Goal: Task Accomplishment & Management: Manage account settings

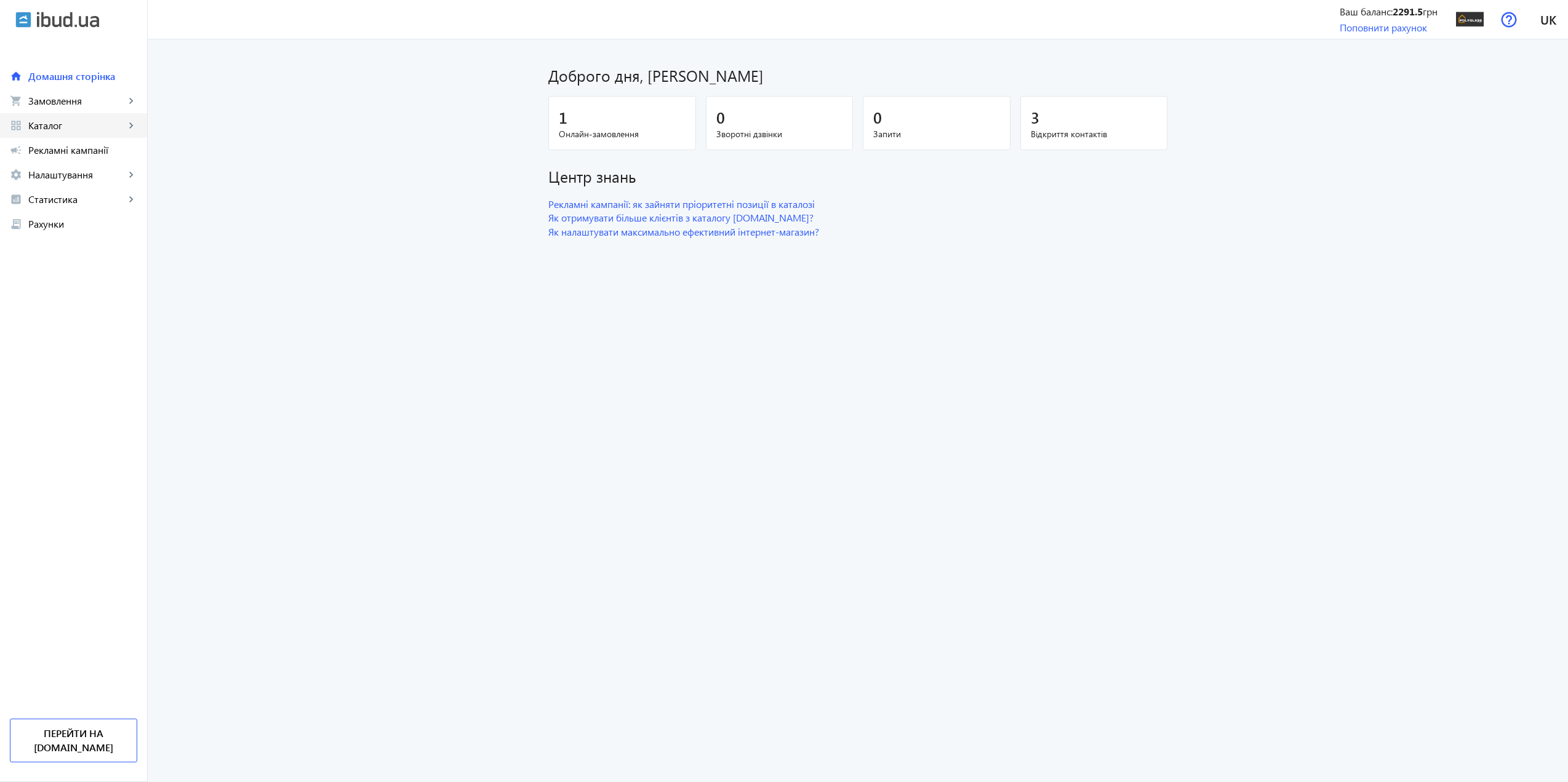
click at [53, 125] on span "Каталог" at bounding box center [76, 125] width 97 height 13
click at [71, 144] on span "Товари" at bounding box center [90, 151] width 95 height 13
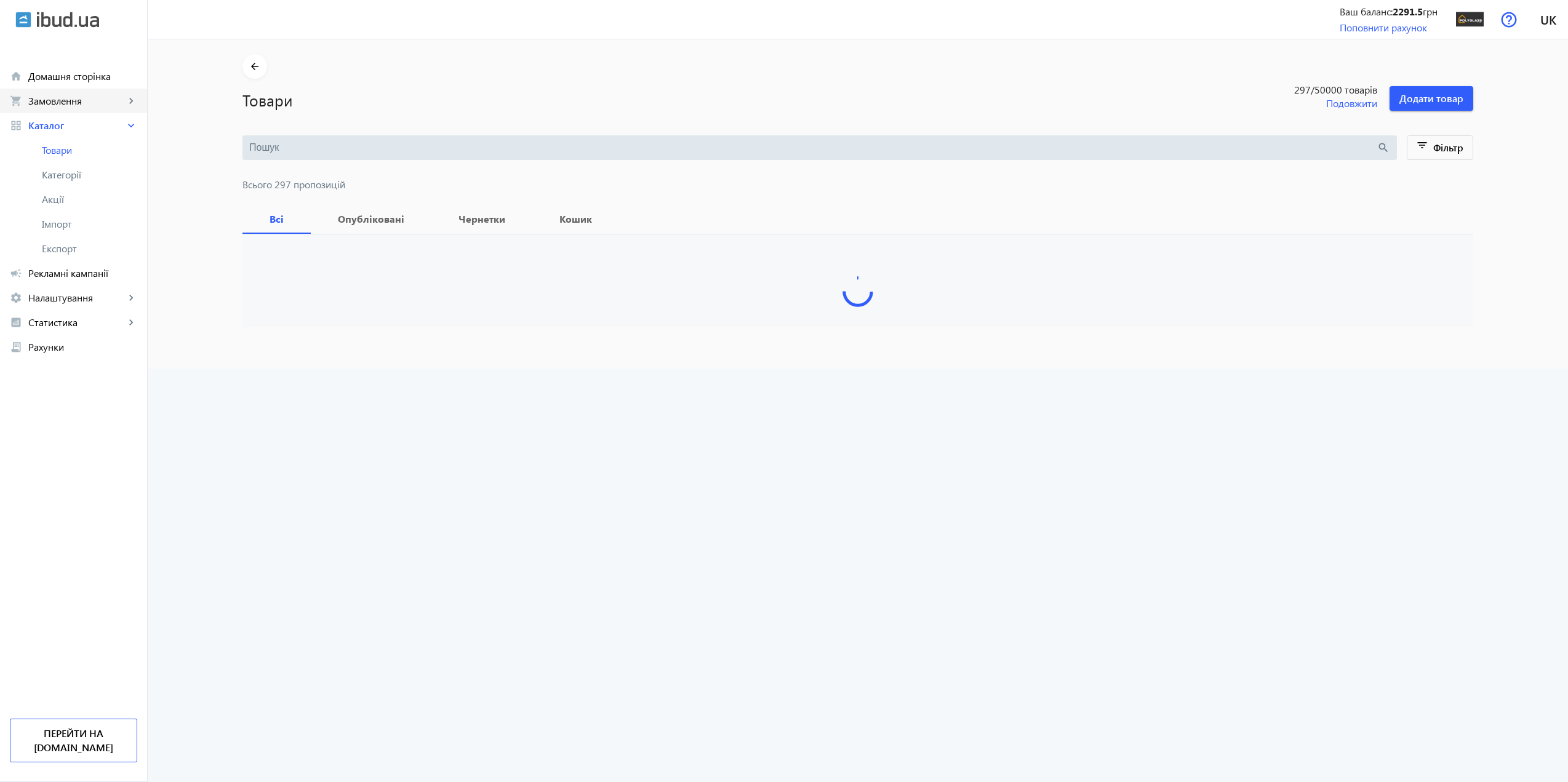
click at [74, 110] on link "shopping_cart Замовлення keyboard_arrow_right" at bounding box center [74, 101] width 147 height 25
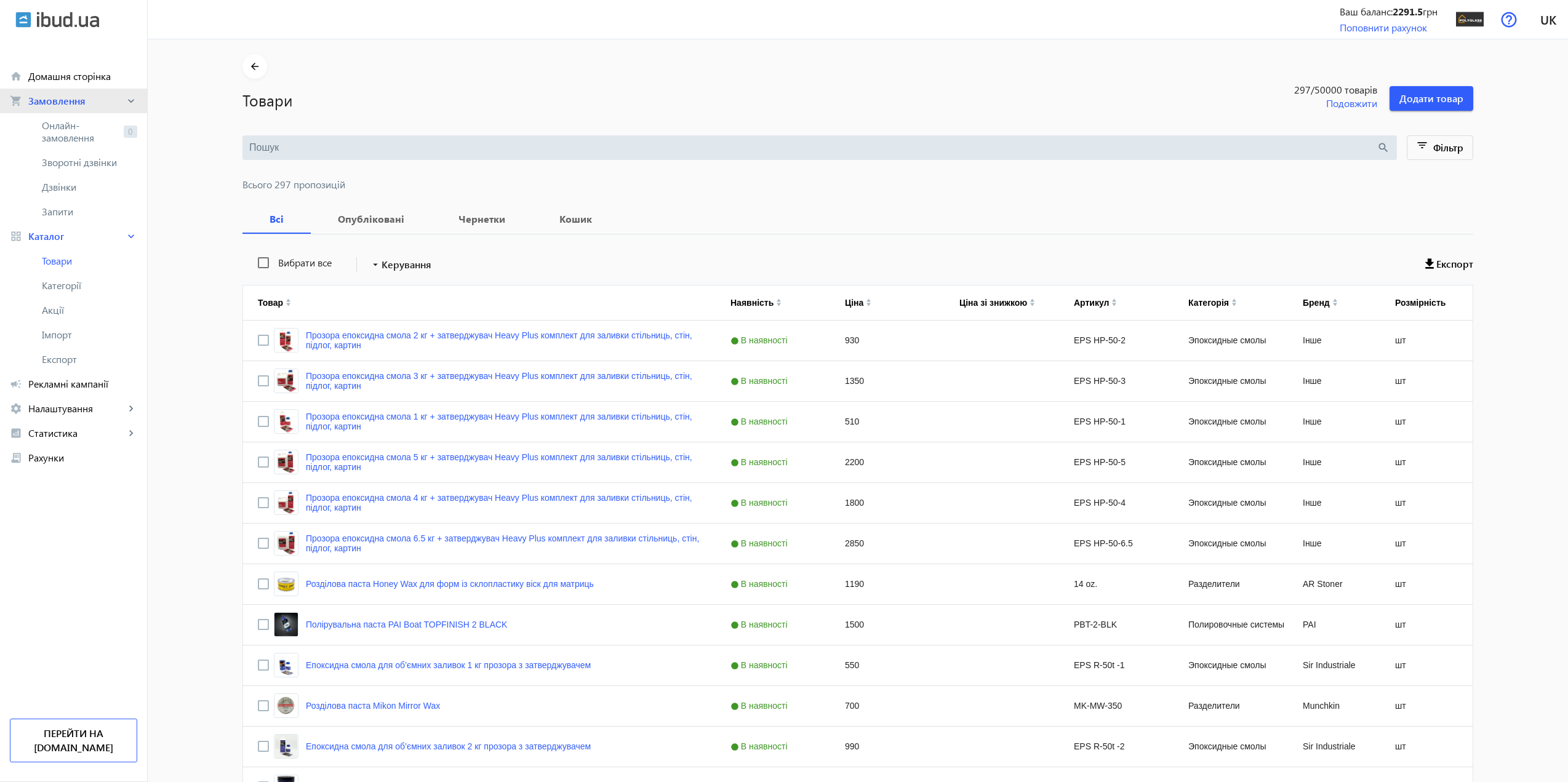
click at [73, 109] on link "shopping_cart Замовлення keyboard_arrow_right" at bounding box center [74, 101] width 147 height 25
click at [74, 131] on span "Онлайн-замовлення" at bounding box center [81, 131] width 77 height 25
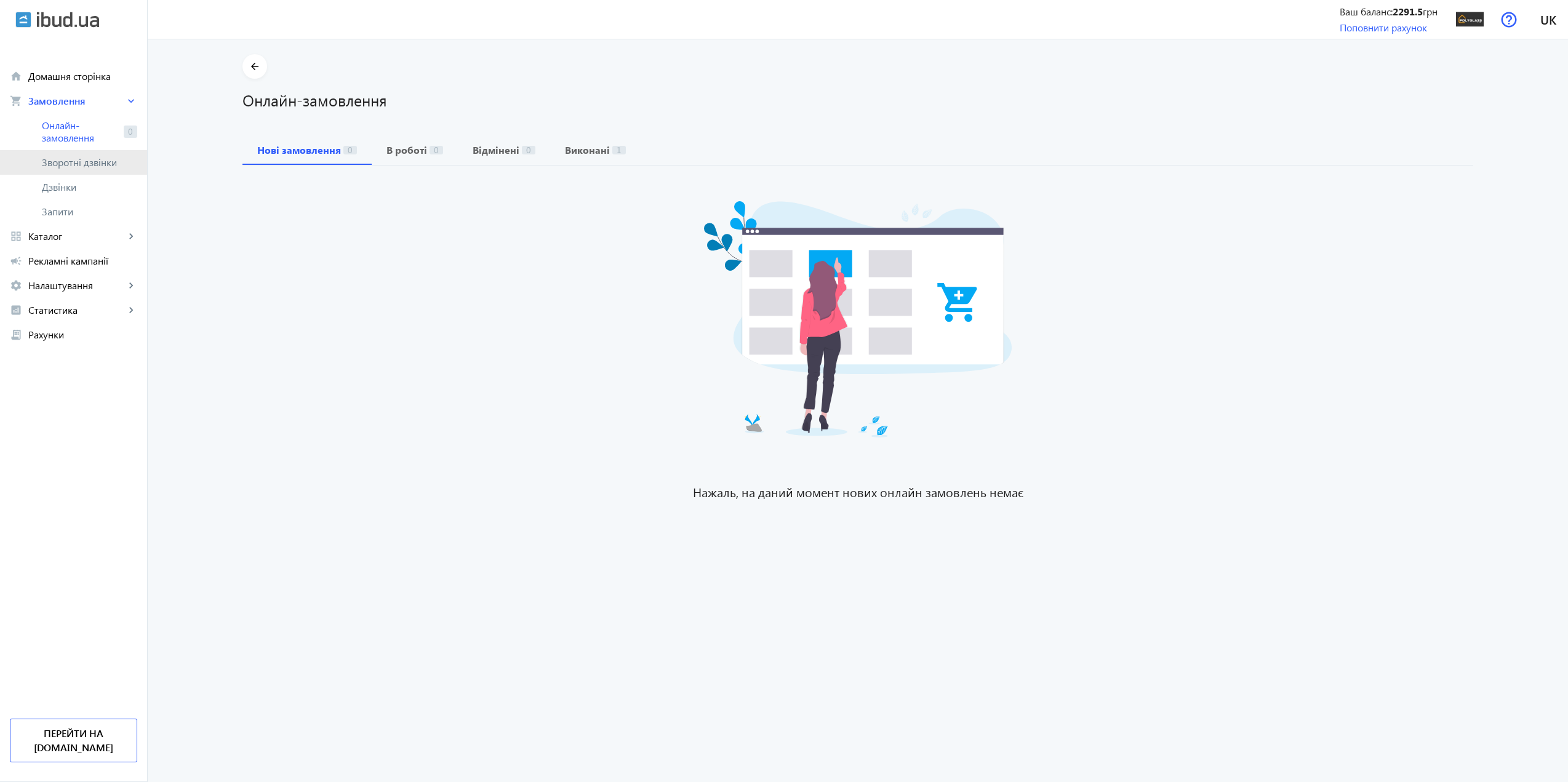
click at [75, 160] on span "Зворотні дзвінки" at bounding box center [83, 162] width 82 height 13
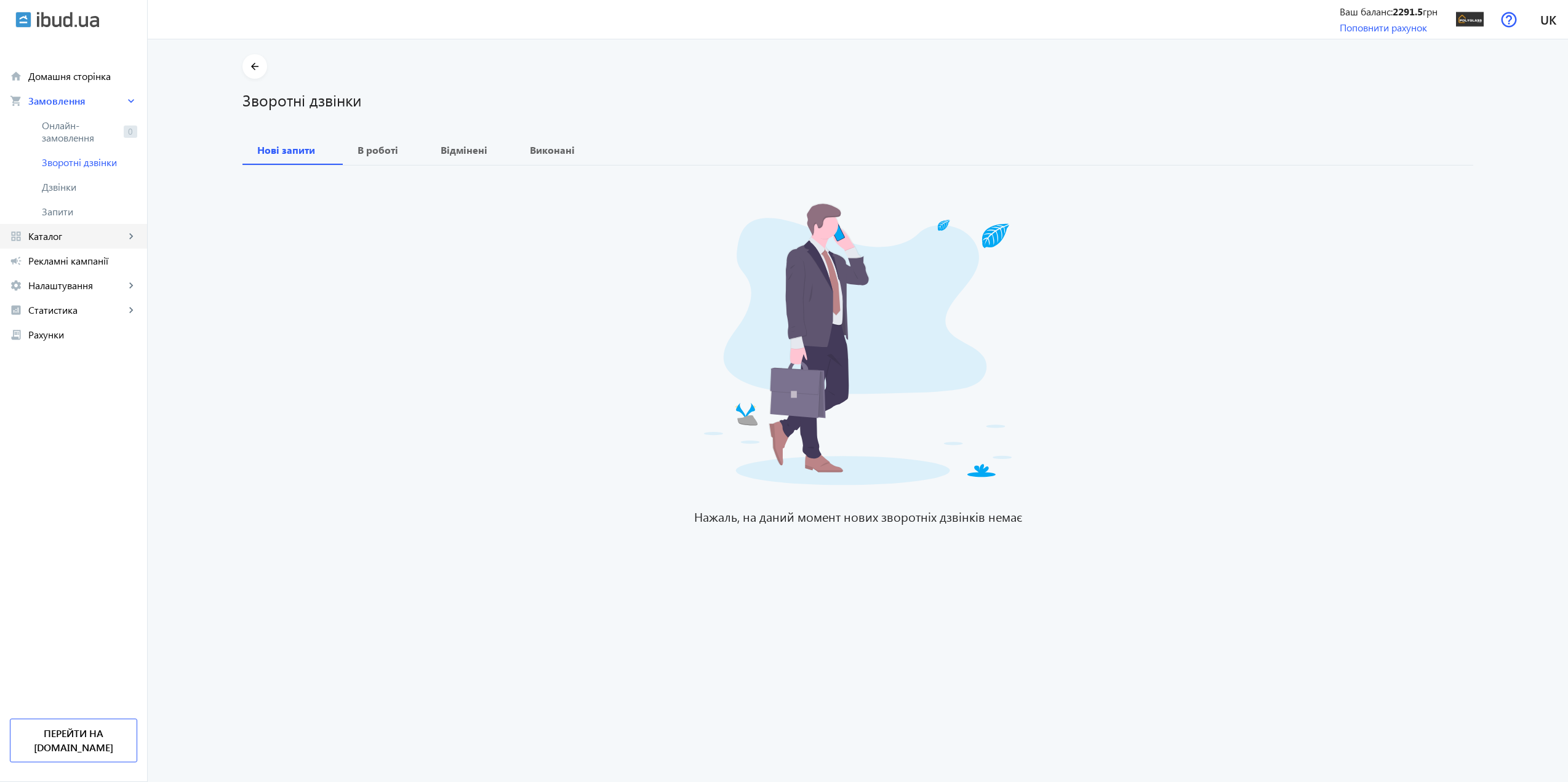
click at [79, 244] on link "grid_view Каталог keyboard_arrow_right" at bounding box center [74, 236] width 147 height 25
click at [82, 263] on span "Товари" at bounding box center [90, 261] width 95 height 13
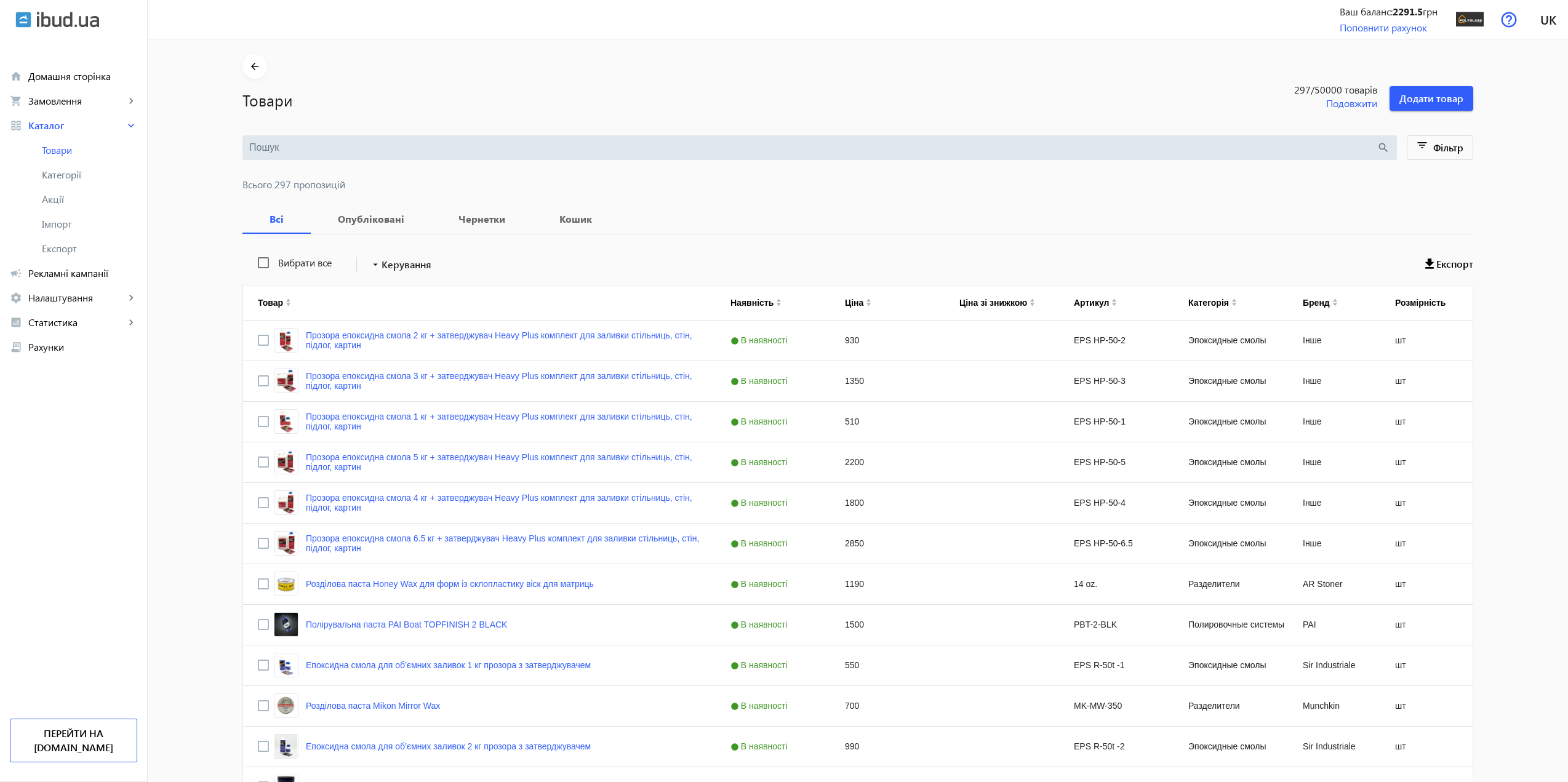
click at [347, 150] on input "search" at bounding box center [813, 147] width 1128 height 13
paste input "Кераміка"
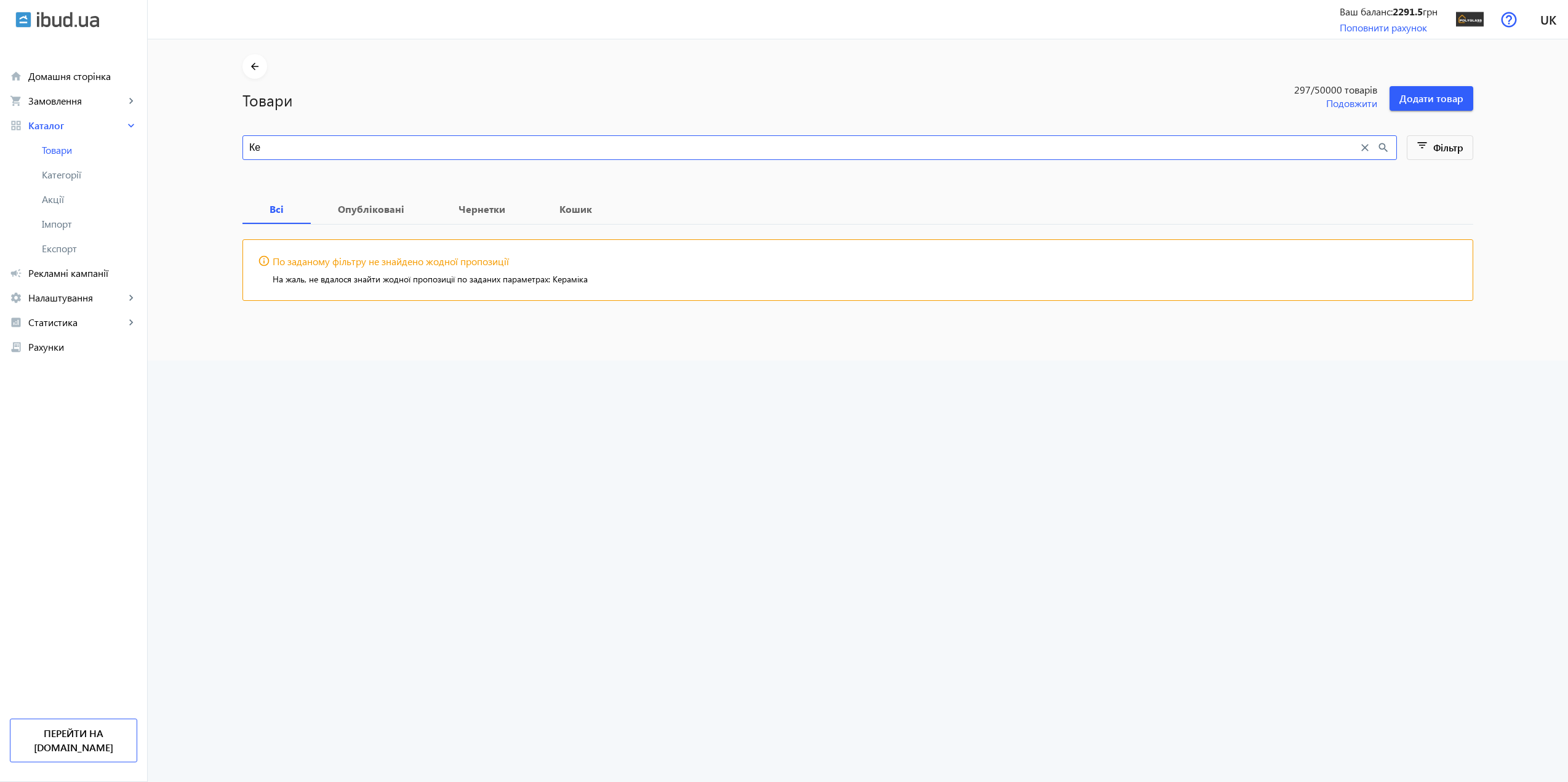
type input "[PERSON_NAME]"
type input "2"
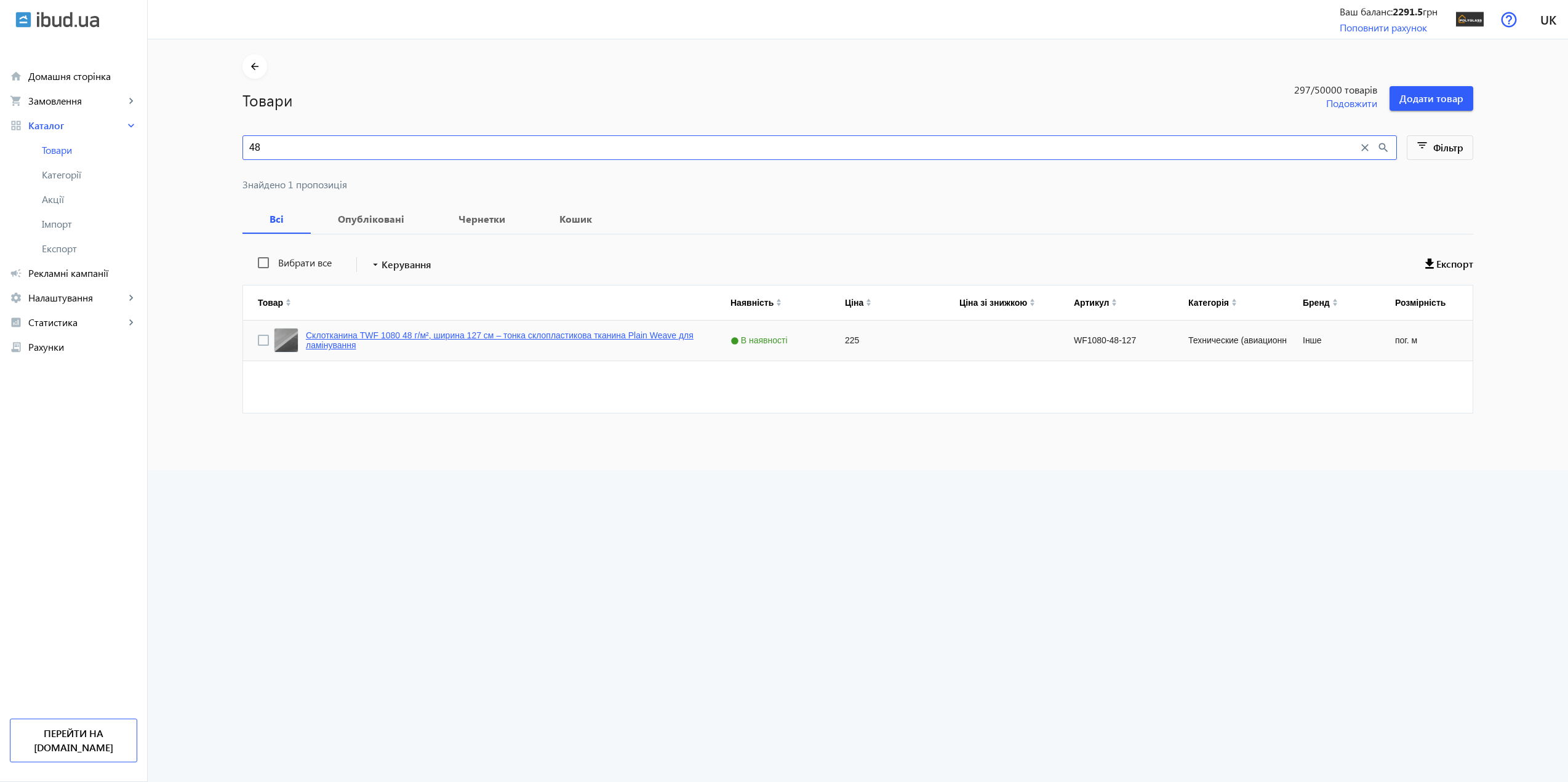
type input "48"
click at [452, 336] on link "Склотканина TWF 1080 48 г/м², ширина 127 см – тонка склопластикова тканина Plai…" at bounding box center [504, 340] width 395 height 20
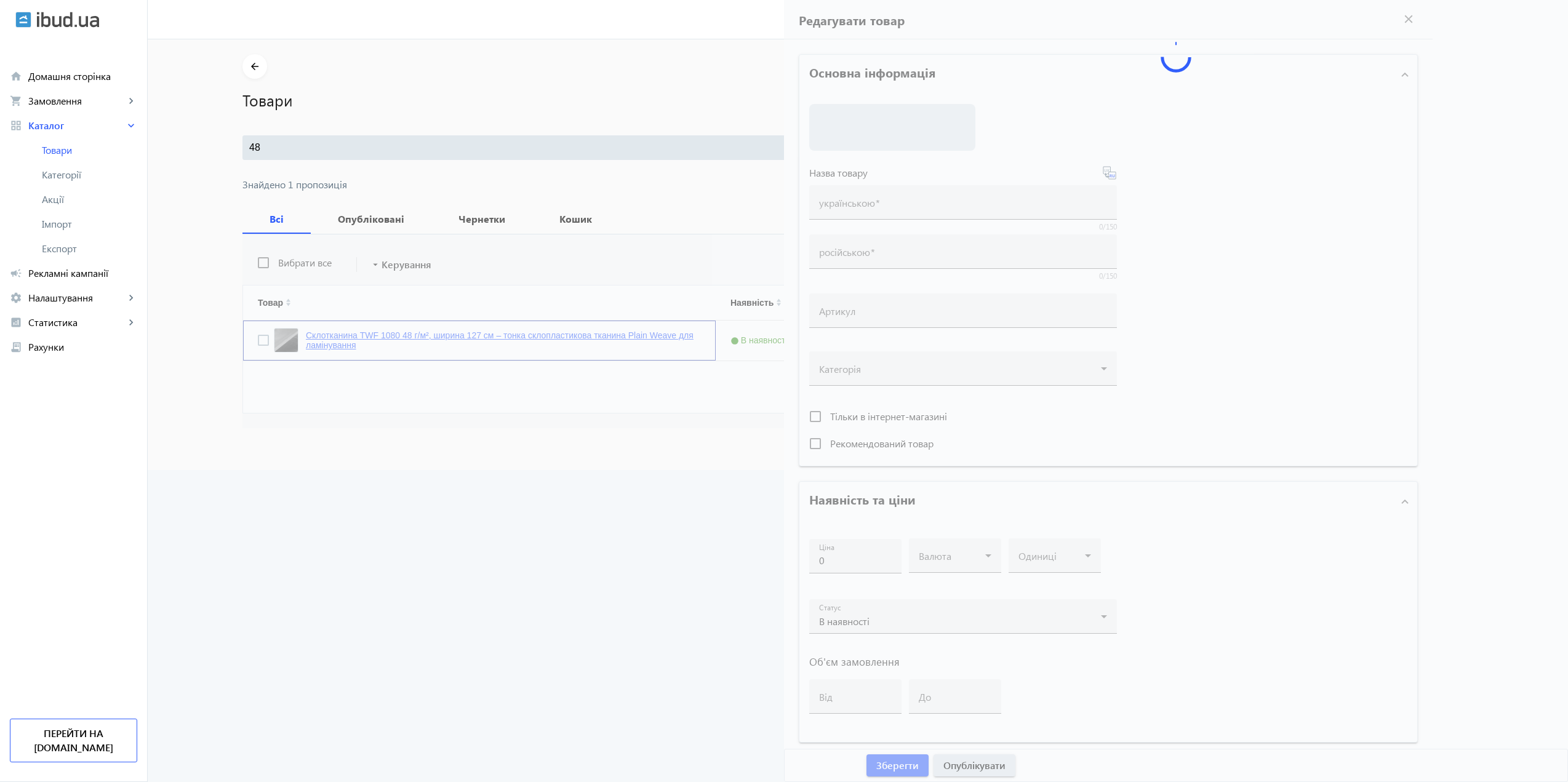
type input "Склотканина TWF 1080 48 г/м², ширина 127 см – тонка склопластикова тканина Plai…"
type input "Стеклоткань TWF 1080 48 г/м², ширина 127 см – тонкая стеклопластиковая ткань Pl…"
type input "WF1080-48-127"
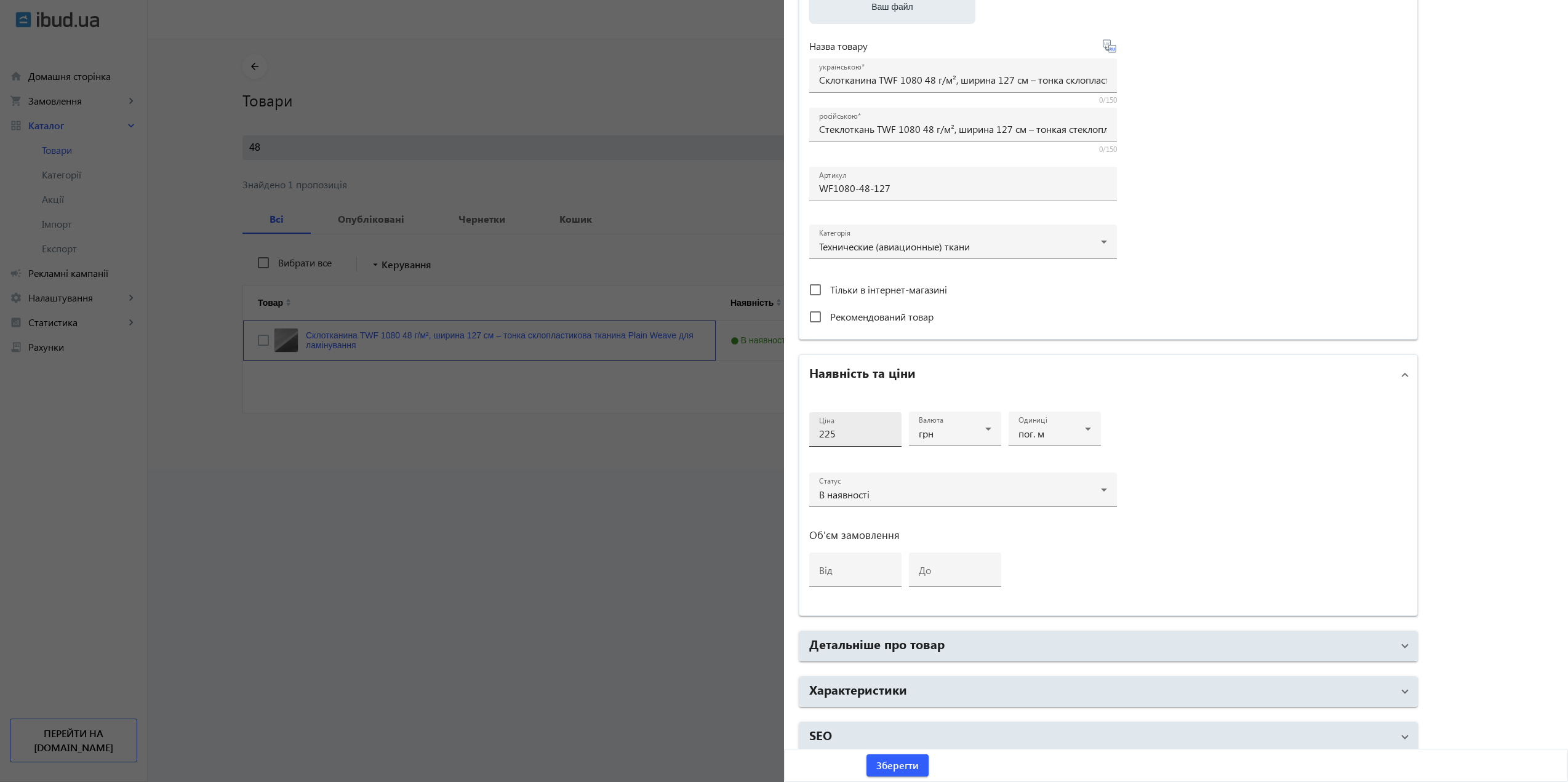
scroll to position [245, 0]
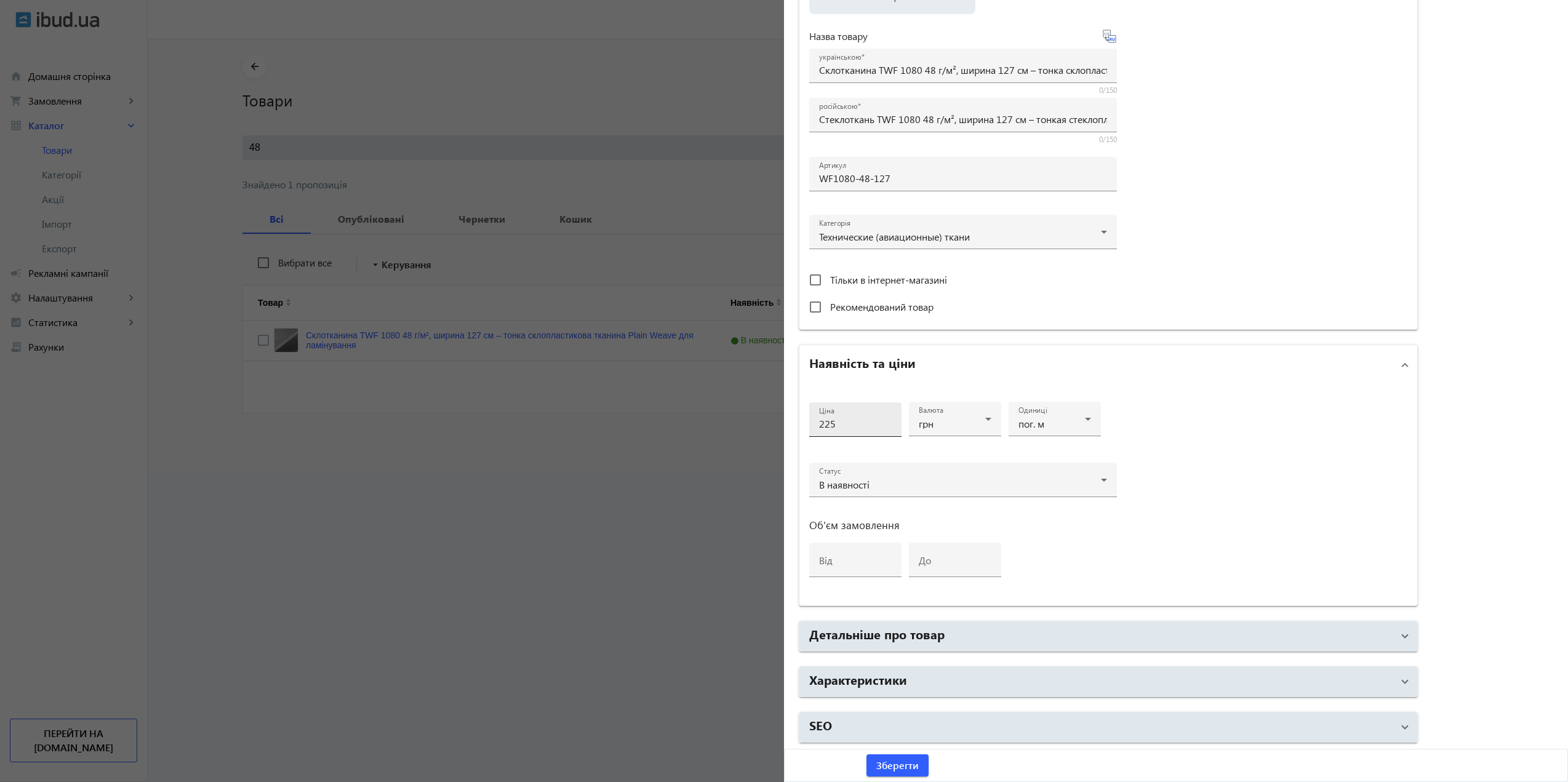
click at [849, 422] on input "225" at bounding box center [856, 424] width 73 height 13
type input "205"
click at [1232, 424] on div "Ціна 205 Валюта грн Одиниці пог. м Статус В наявності Об'єм замовлення від до" at bounding box center [1108, 494] width 618 height 221
click at [882, 760] on span "Зберегти" at bounding box center [897, 764] width 43 height 13
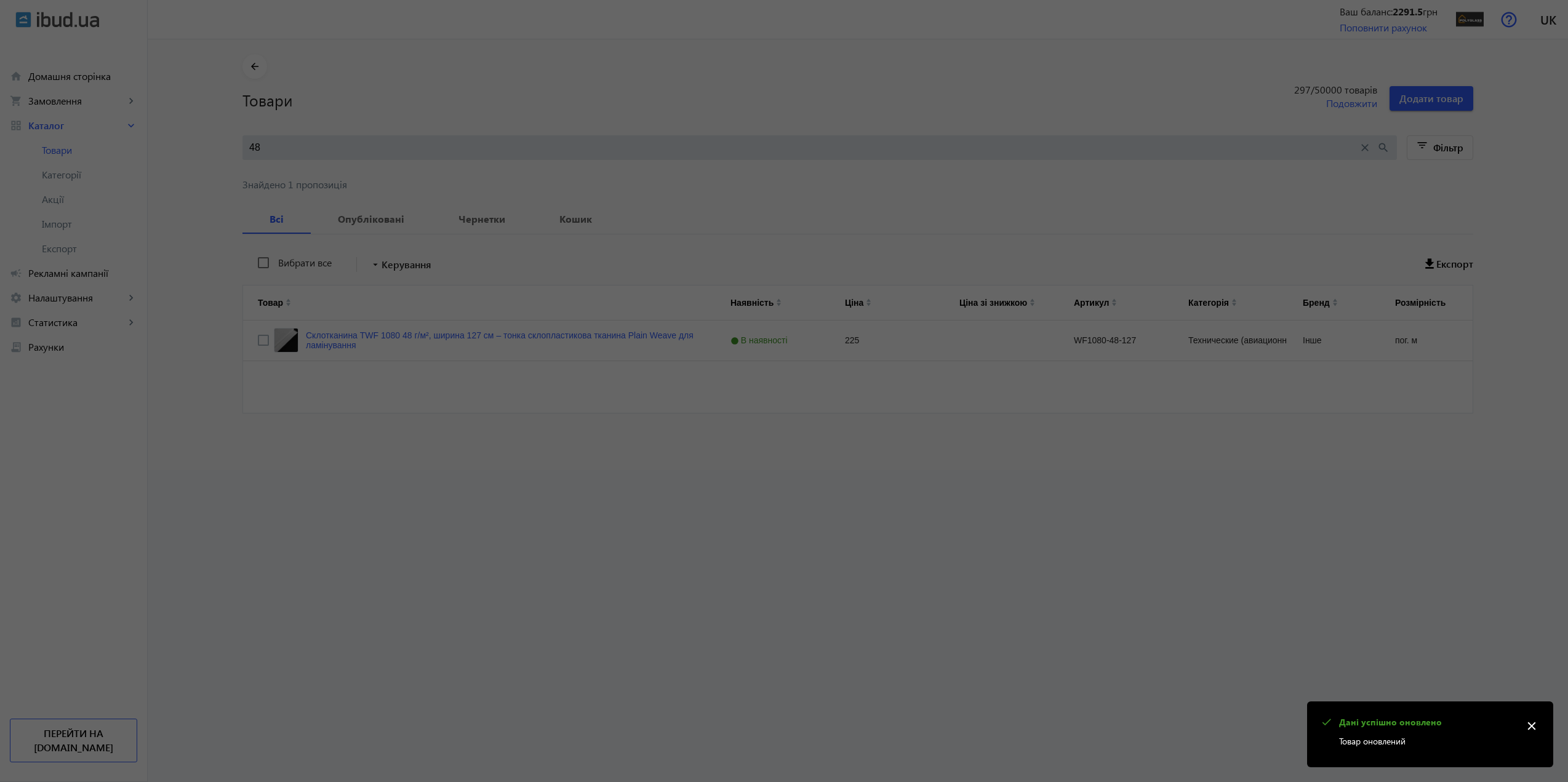
scroll to position [0, 0]
